Goal: Transaction & Acquisition: Purchase product/service

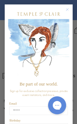
click at [67, 7] on circle "Close dialog" at bounding box center [66, 9] width 5 height 5
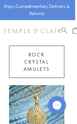
scroll to position [387, 1]
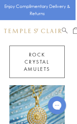
click at [19, 58] on link "Rock Crystal Amulets" at bounding box center [36, 62] width 55 height 32
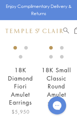
scroll to position [875, 0]
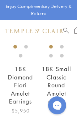
click at [5, 67] on h2 "18K Diamond Fiori Amulet Earrings" at bounding box center [20, 85] width 32 height 40
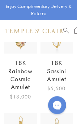
scroll to position [2440, 0]
click at [6, 74] on h2 "18K Rainbow Cosmic Amulet" at bounding box center [20, 75] width 32 height 32
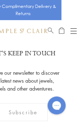
scroll to position [4234, 15]
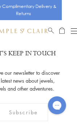
click at [48, 33] on link "Search" at bounding box center [51, 31] width 6 height 9
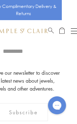
click at [17, 55] on input "search" at bounding box center [31, 51] width 59 height 7
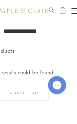
type input "**********"
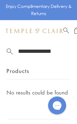
scroll to position [4254, 0]
click at [43, 54] on input "**********" at bounding box center [46, 51] width 59 height 7
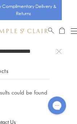
scroll to position [4275, 15]
click at [44, 33] on img at bounding box center [19, 31] width 58 height 5
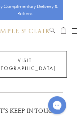
scroll to position [1418, 14]
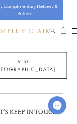
click at [72, 35] on button "Open navigation" at bounding box center [75, 31] width 6 height 9
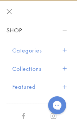
click at [13, 50] on button "Categories" at bounding box center [40, 50] width 56 height 18
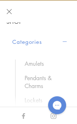
scroll to position [10, 0]
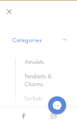
click at [26, 79] on link "Pendants & Charms" at bounding box center [43, 80] width 36 height 16
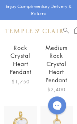
scroll to position [1703, 0]
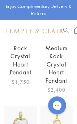
click at [50, 74] on link "18K Medium Rock Crystal Heart Pendant" at bounding box center [56, 60] width 22 height 48
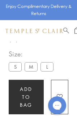
scroll to position [158, 0]
click at [26, 70] on label "M" at bounding box center [31, 66] width 13 height 9
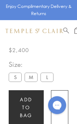
scroll to position [161, 0]
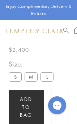
click at [25, 79] on label "M" at bounding box center [31, 76] width 13 height 9
click at [19, 103] on button "Add to bag" at bounding box center [26, 107] width 35 height 35
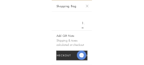
scroll to position [232, 0]
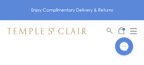
scroll to position [42, 0]
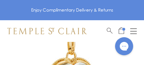
click at [75, 24] on div "Shop Shop Categories Amulets Pendants & Charms Lockets Chains & Leather Cords E…" at bounding box center [72, 31] width 144 height 22
click at [17, 21] on div "Shop Shop Categories Amulets Pendants & Charms Lockets Chains & Leather Cords E…" at bounding box center [72, 31] width 144 height 22
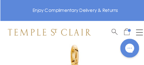
scroll to position [30, 0]
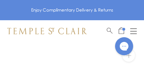
scroll to position [4, 0]
